Goal: Information Seeking & Learning: Learn about a topic

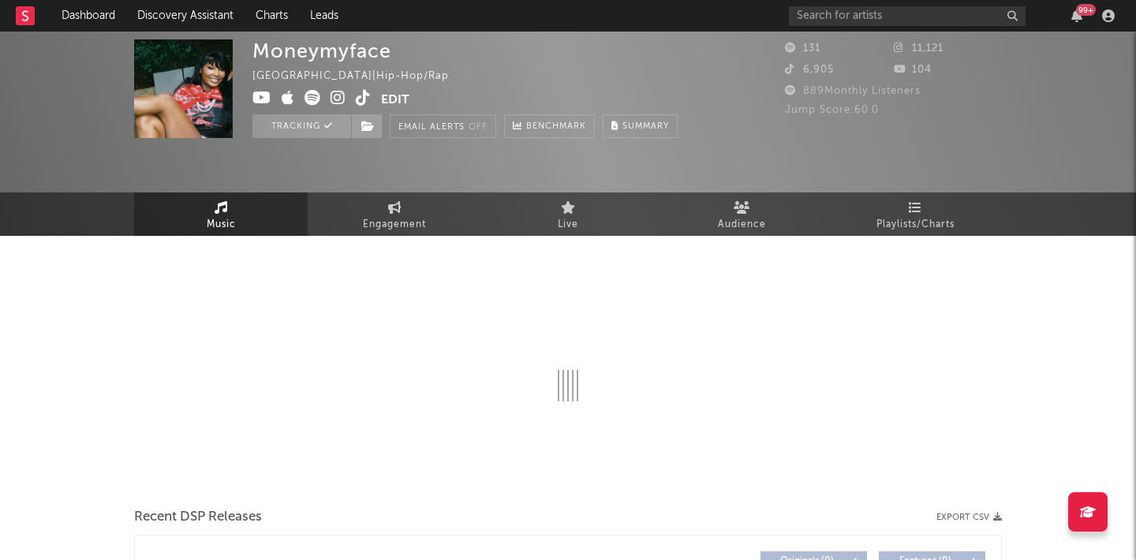
select select "1w"
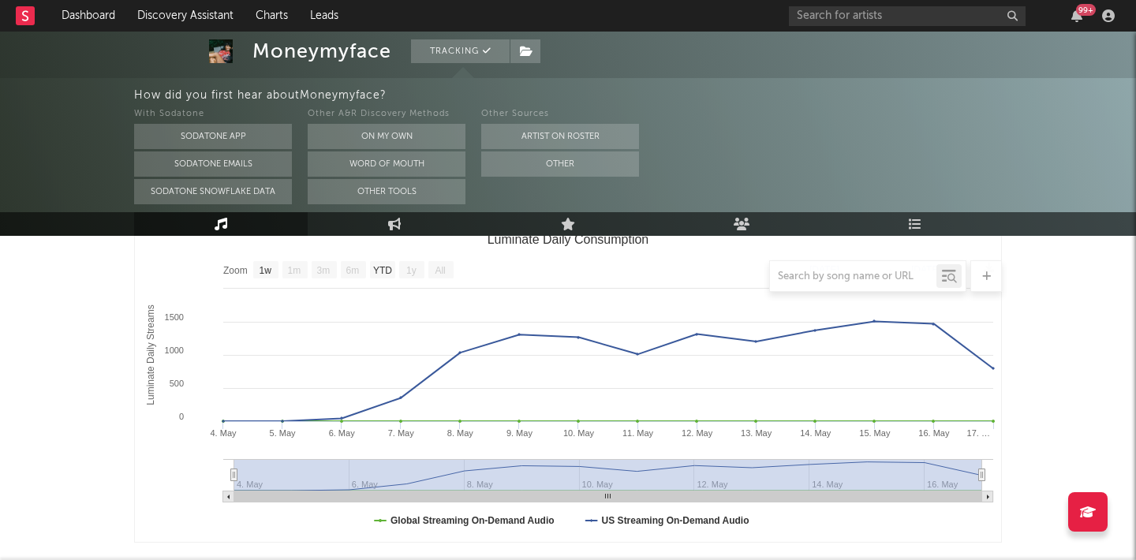
scroll to position [227, 0]
click at [259, 271] on div at bounding box center [568, 276] width 868 height 32
click at [269, 272] on div at bounding box center [568, 276] width 868 height 32
click at [267, 274] on div at bounding box center [568, 276] width 868 height 32
click at [263, 274] on div at bounding box center [568, 276] width 868 height 32
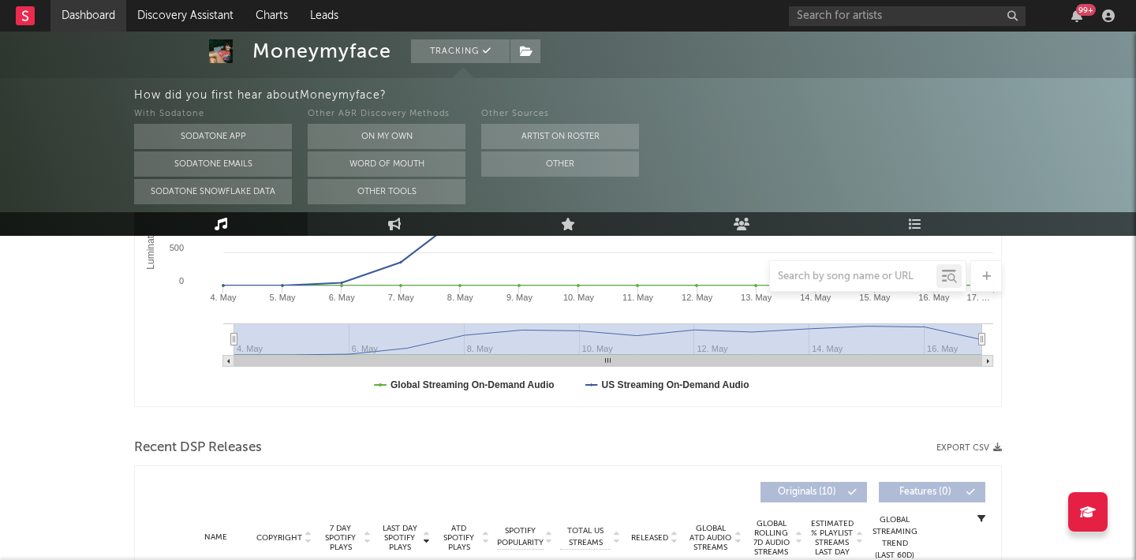
scroll to position [359, 0]
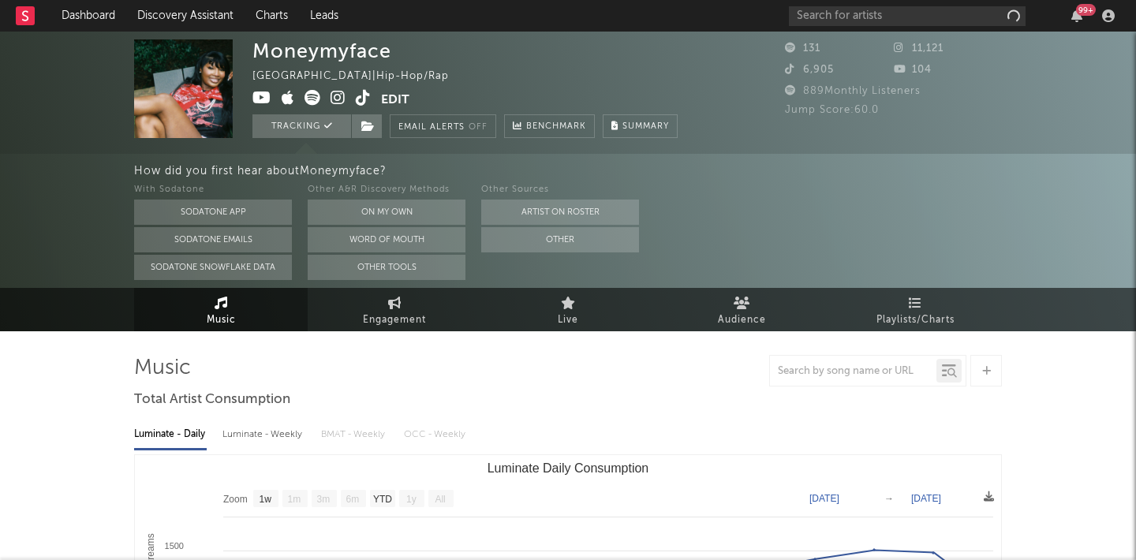
select select "1w"
click at [259, 435] on div "Luminate - Weekly" at bounding box center [263, 434] width 83 height 27
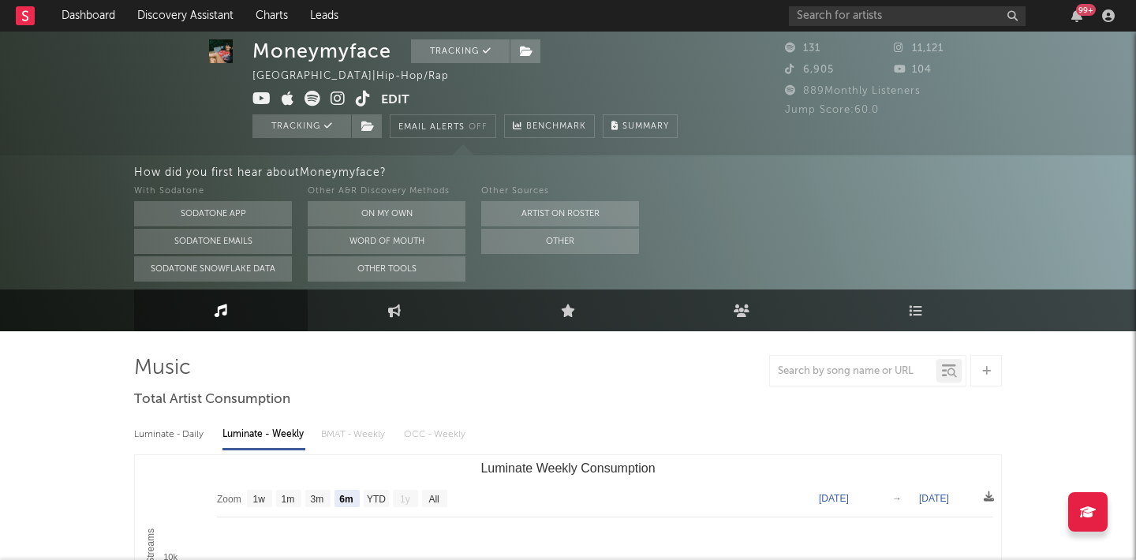
scroll to position [185, 0]
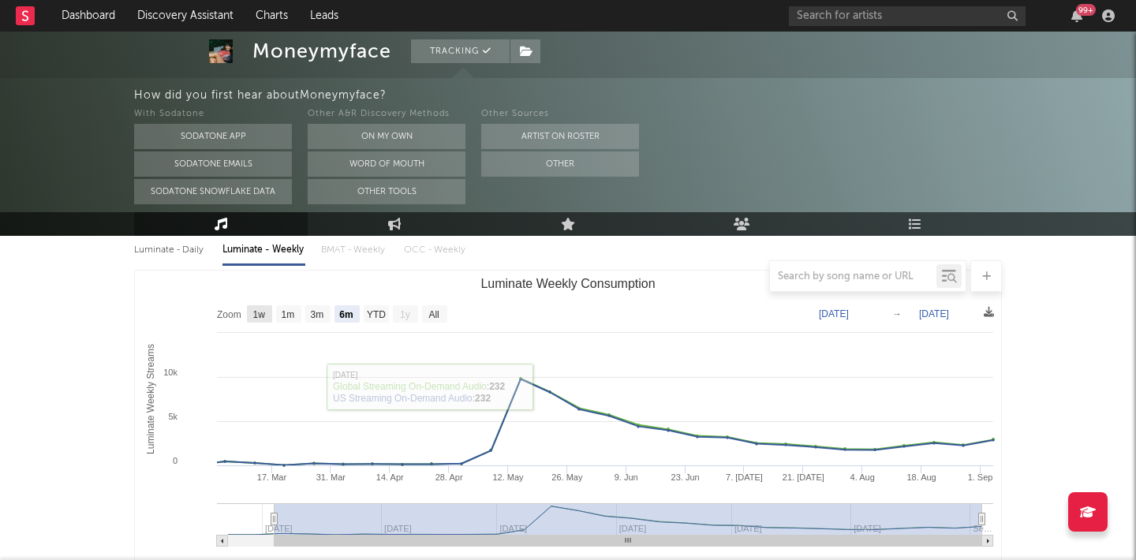
click at [258, 315] on text "1w" at bounding box center [259, 314] width 13 height 11
select select "1w"
type input "2025-08-29"
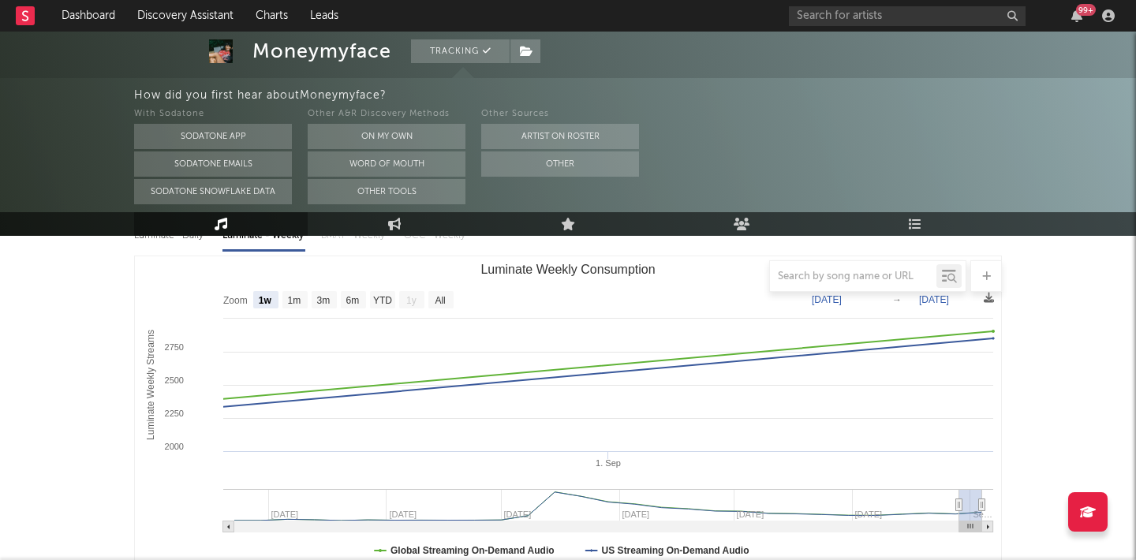
scroll to position [192, 0]
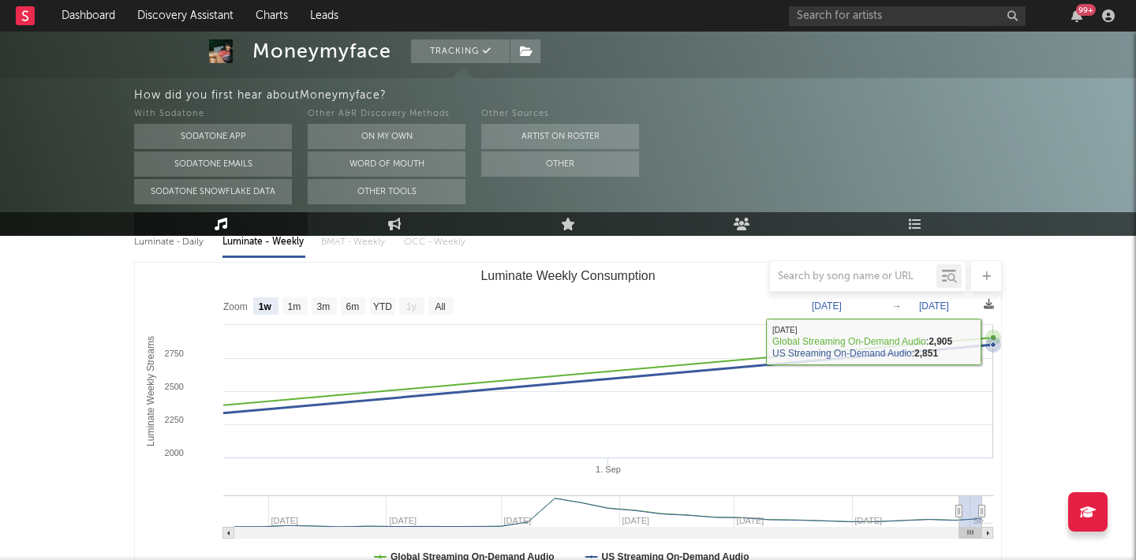
click at [989, 341] on icon "Luminate Weekly Consumption" at bounding box center [993, 345] width 16 height 16
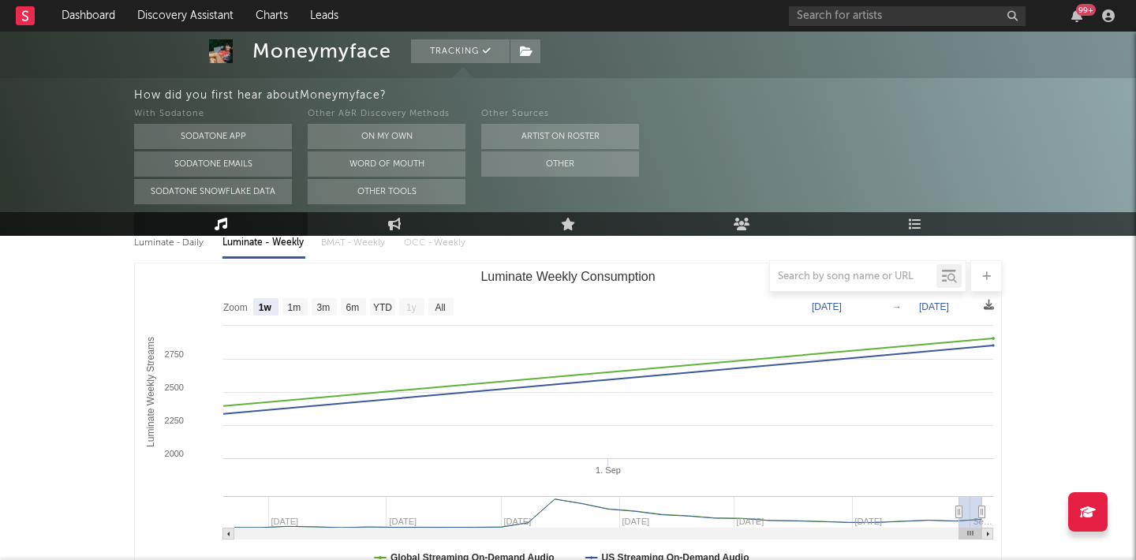
scroll to position [91, 0]
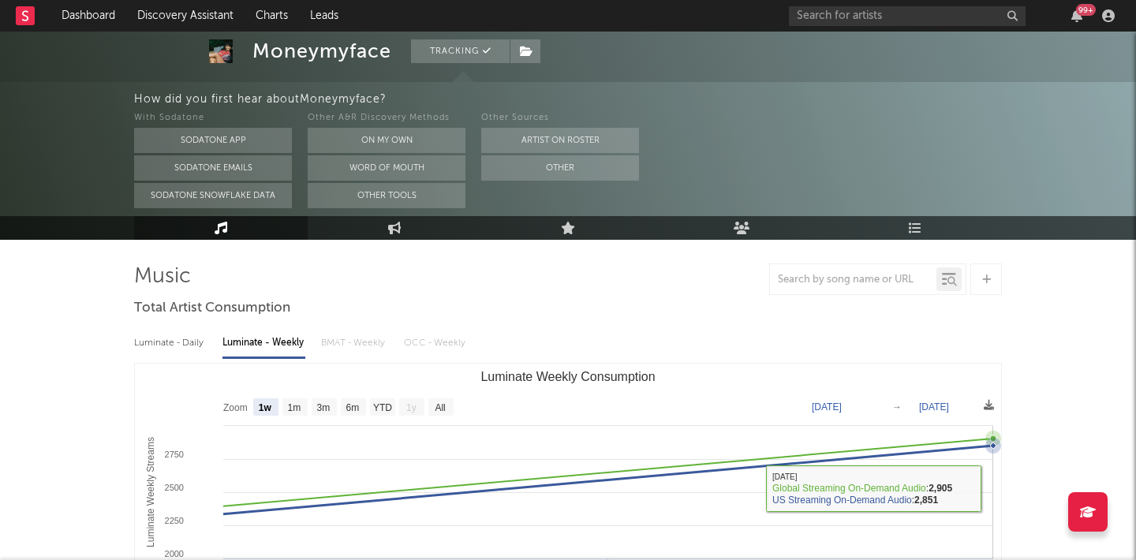
click at [964, 446] on icon "Luminate Weekly Consumption" at bounding box center [544, 486] width 898 height 80
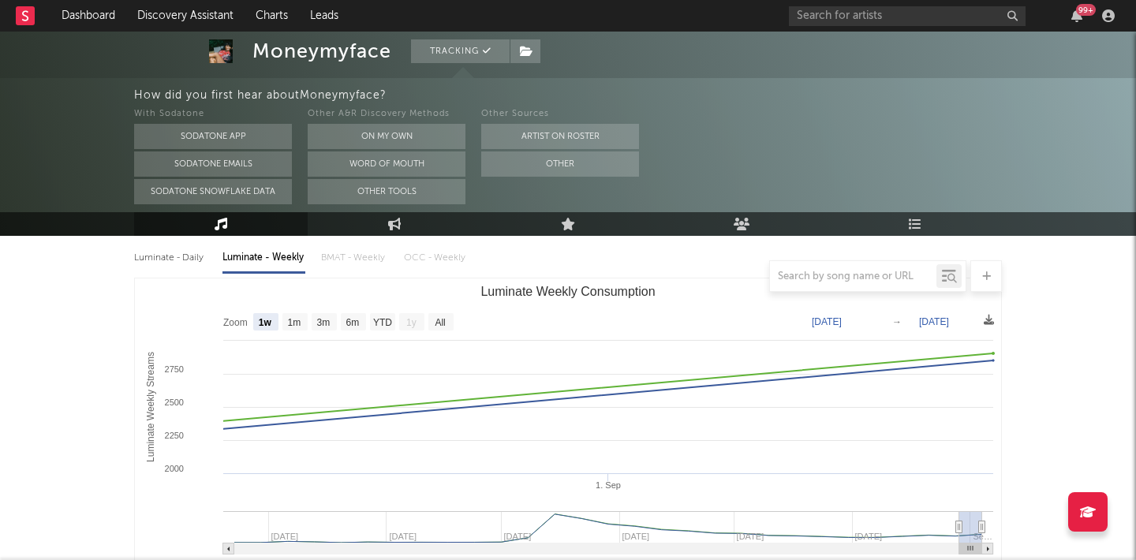
scroll to position [174, 0]
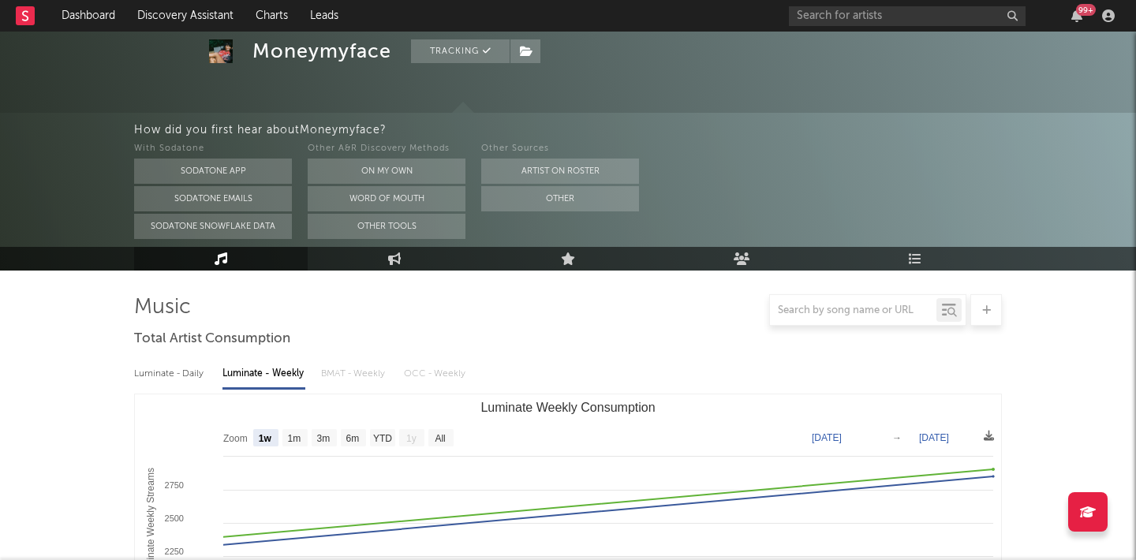
scroll to position [42, 0]
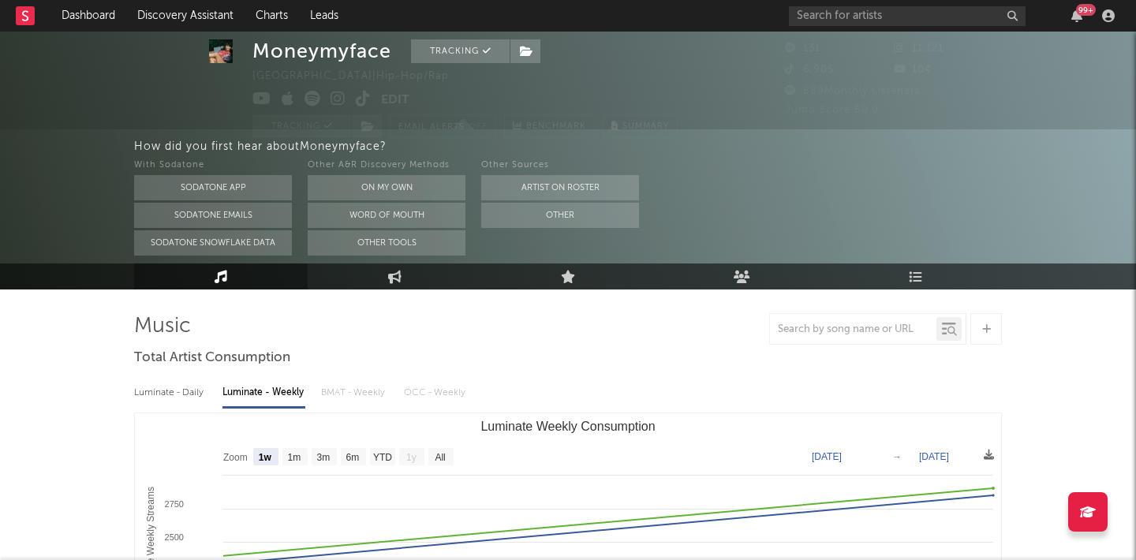
click at [188, 390] on div "Luminate - Daily" at bounding box center [170, 392] width 73 height 27
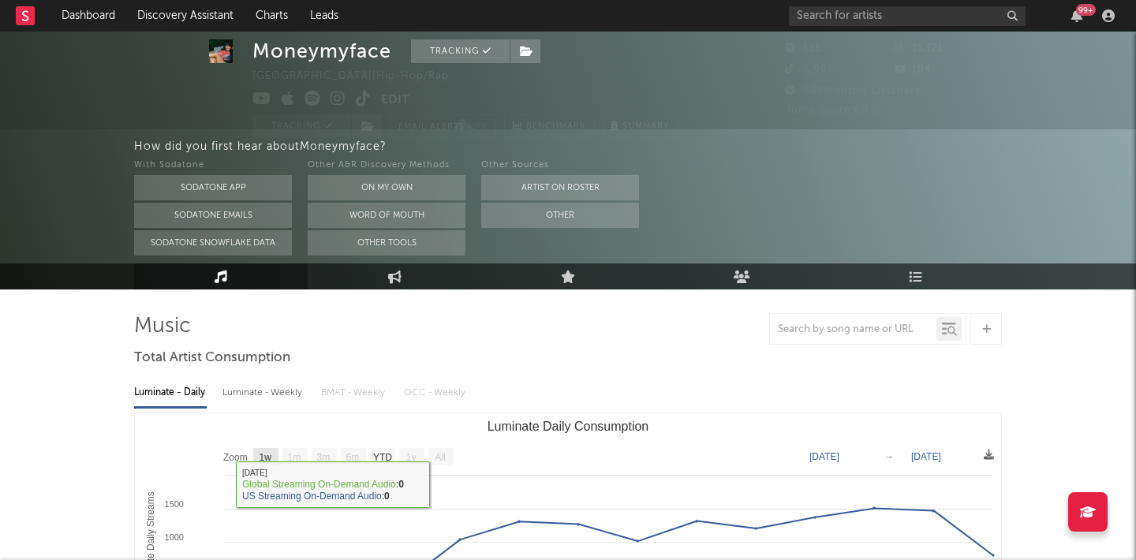
click at [265, 454] on text "1w" at bounding box center [265, 457] width 13 height 11
select select "1w"
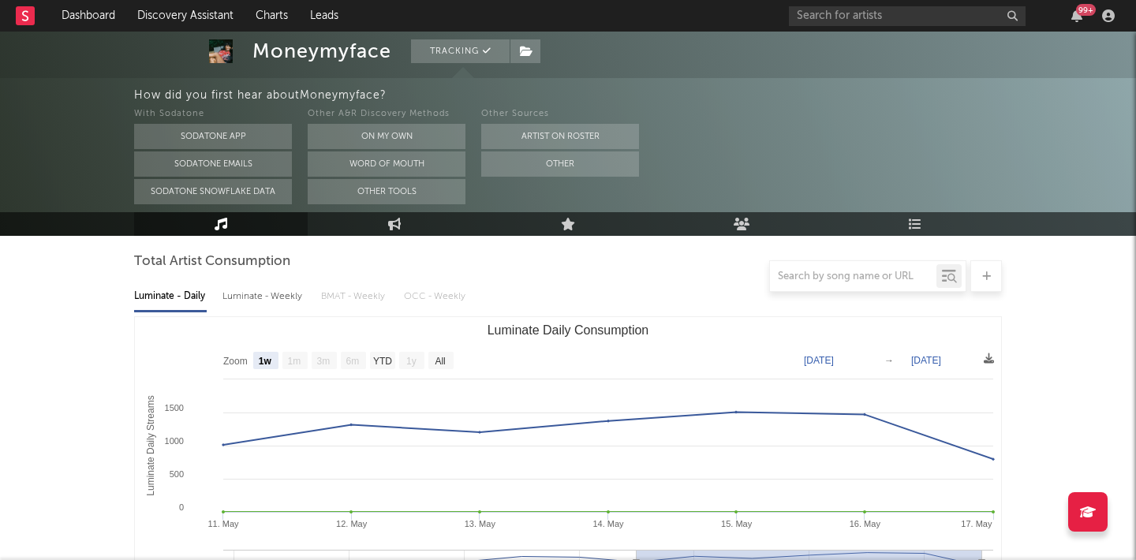
scroll to position [137, 0]
click at [834, 360] on text "May 11, 2025" at bounding box center [819, 361] width 30 height 11
click at [867, 359] on input "2025-05-11" at bounding box center [829, 361] width 73 height 16
type input "2025-05-15"
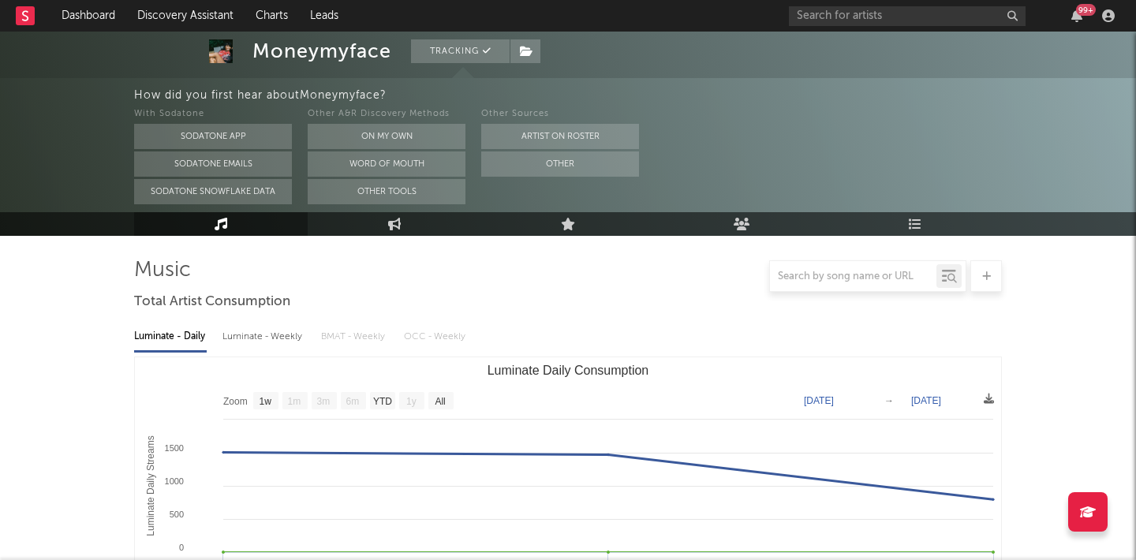
scroll to position [97, 0]
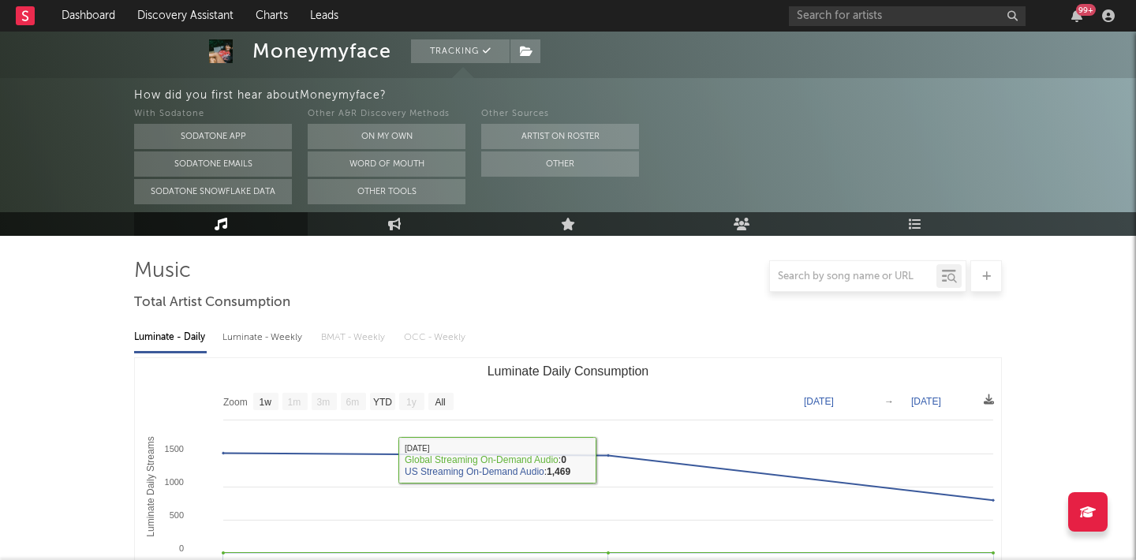
click at [262, 337] on div "Luminate - Weekly" at bounding box center [263, 337] width 83 height 27
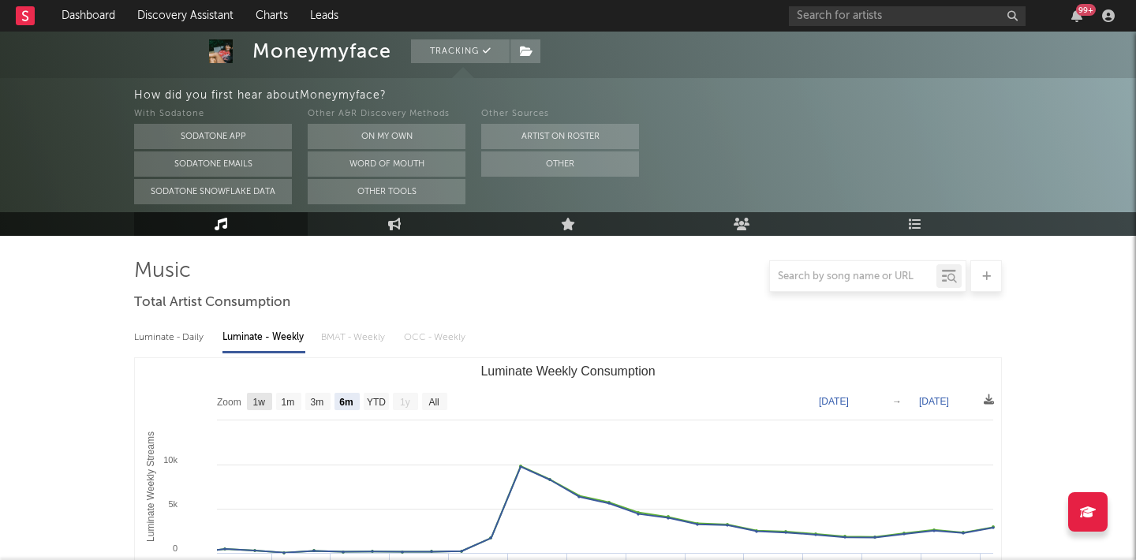
click at [263, 405] on text "1w" at bounding box center [259, 402] width 13 height 11
select select "1w"
type input "2025-08-29"
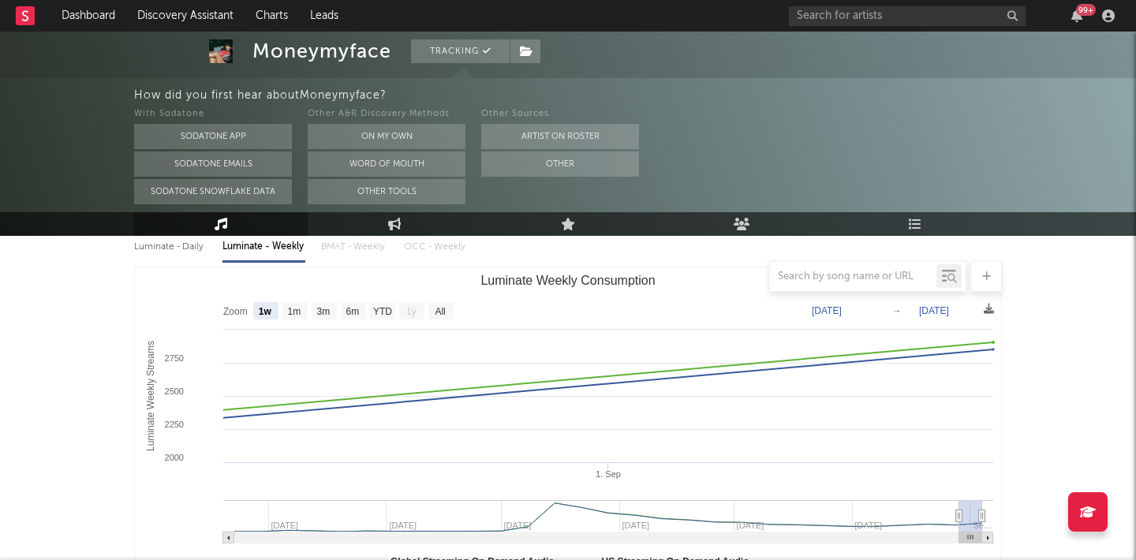
scroll to position [174, 0]
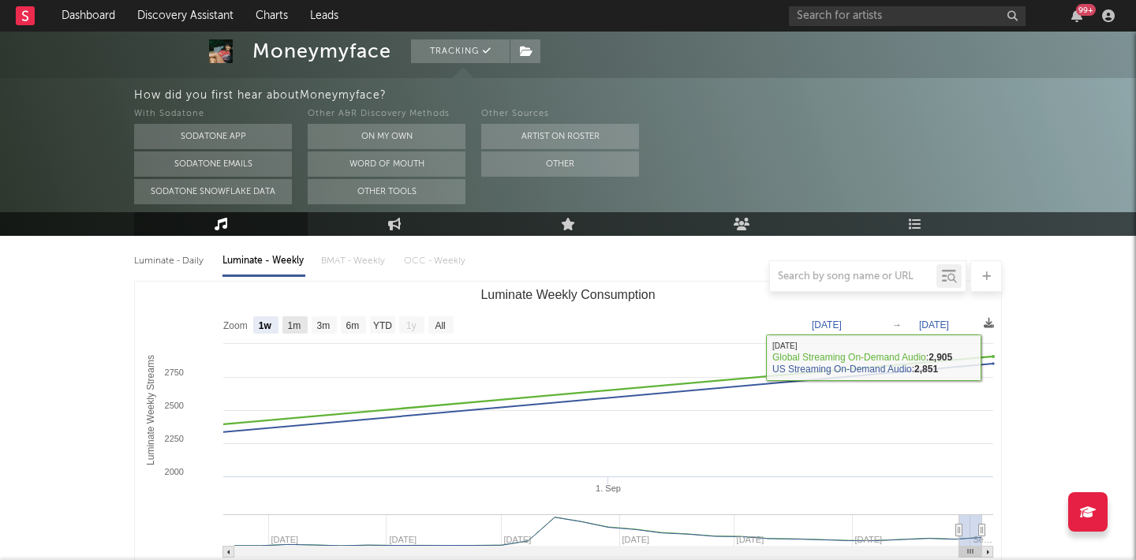
click at [288, 323] on text "1m" at bounding box center [294, 325] width 13 height 11
select select "1m"
type input "2025-08-04"
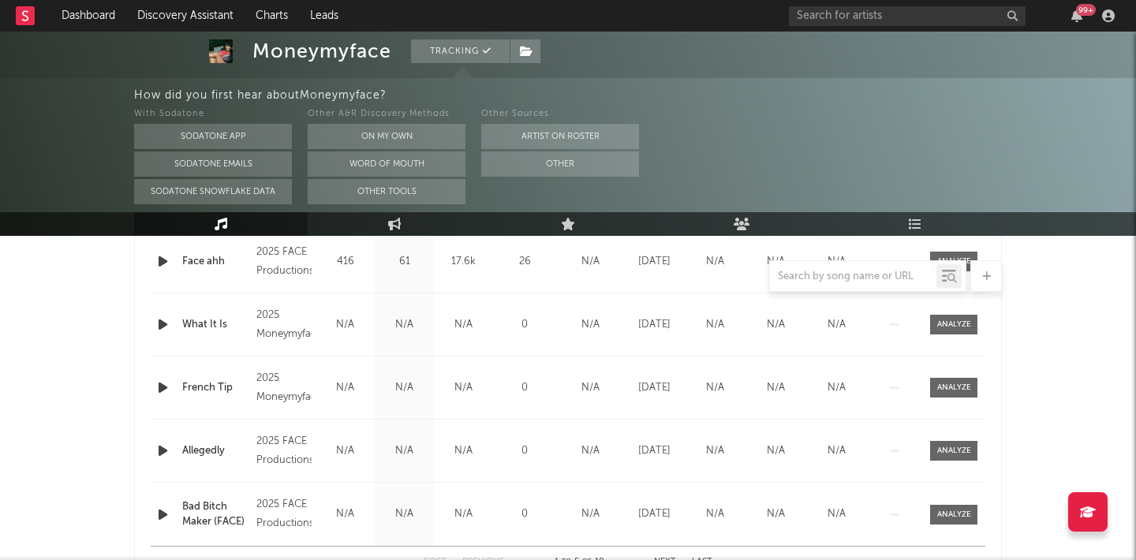
scroll to position [709, 0]
